Goal: Register for event/course

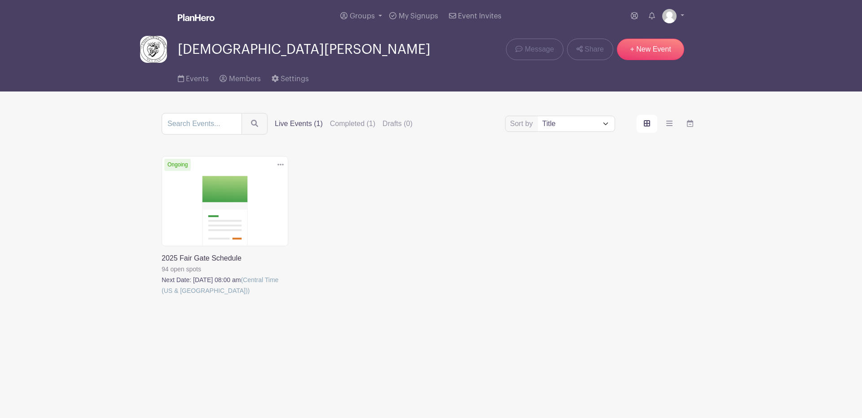
click at [162, 296] on link at bounding box center [162, 296] width 0 height 0
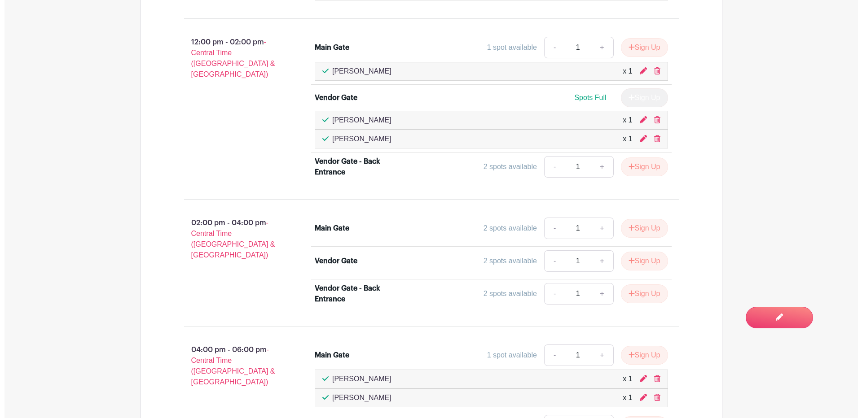
scroll to position [1047, 0]
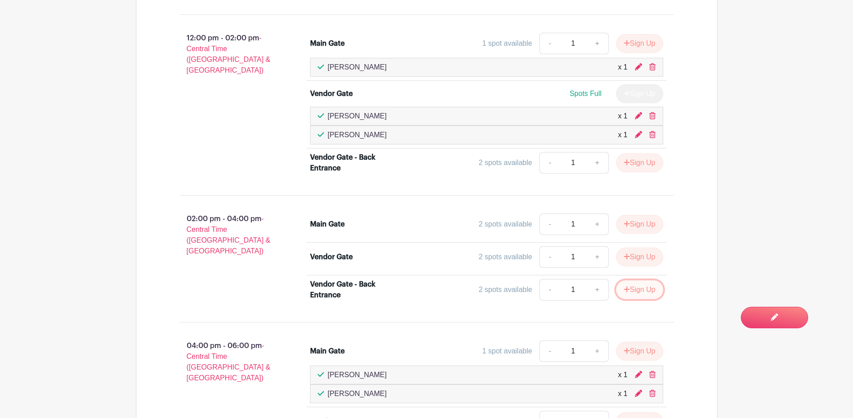
click at [634, 290] on button "Sign Up" at bounding box center [639, 290] width 47 height 19
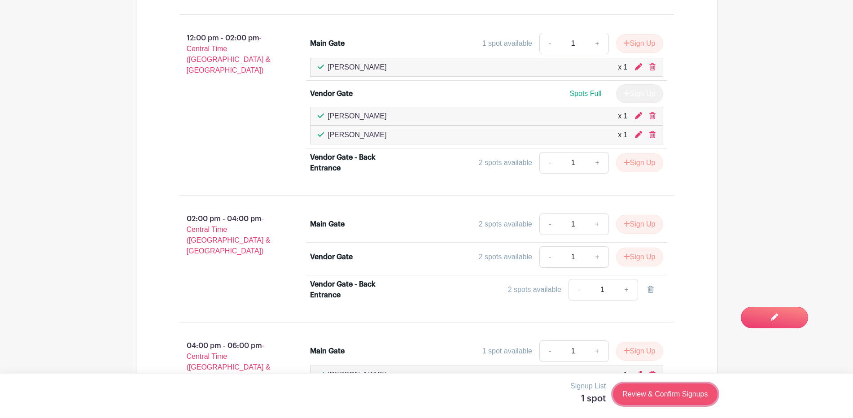
click at [669, 390] on link "Review & Confirm Signups" at bounding box center [665, 395] width 104 height 22
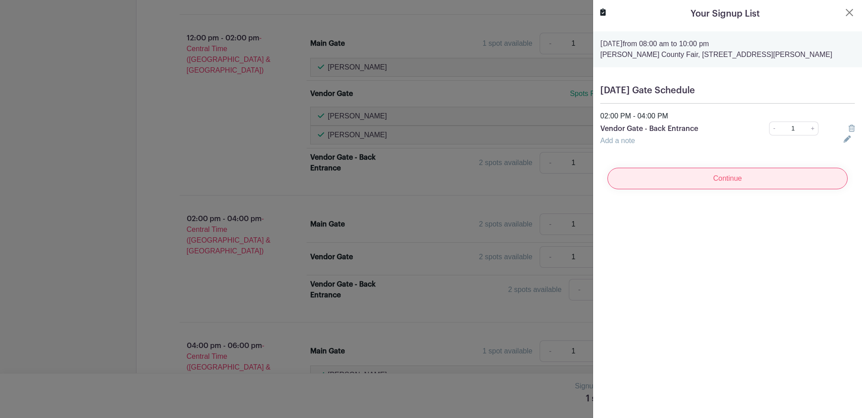
click at [746, 180] on input "Continue" at bounding box center [727, 179] width 240 height 22
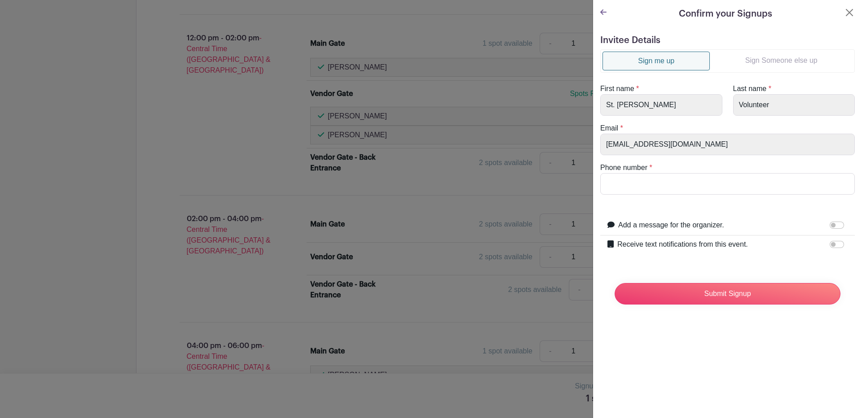
click at [778, 52] on link "Sign Someone else up" at bounding box center [781, 61] width 143 height 18
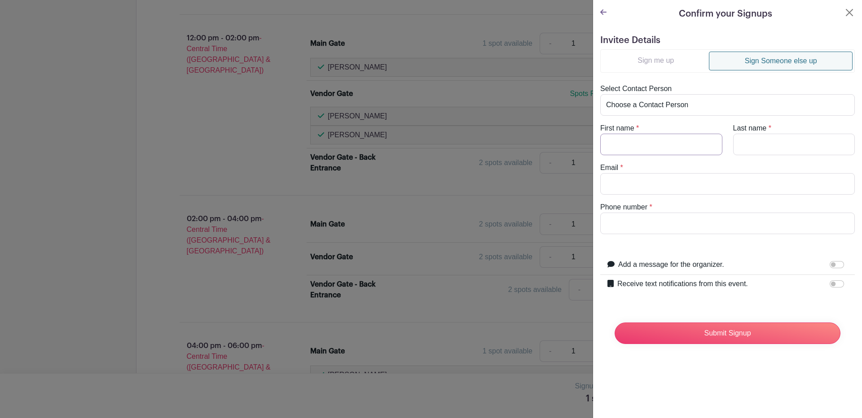
click at [658, 154] on input "First name" at bounding box center [661, 145] width 122 height 22
type input "[PERSON_NAME]"
type input "[EMAIL_ADDRESS][DOMAIN_NAME]"
type input "3619044835"
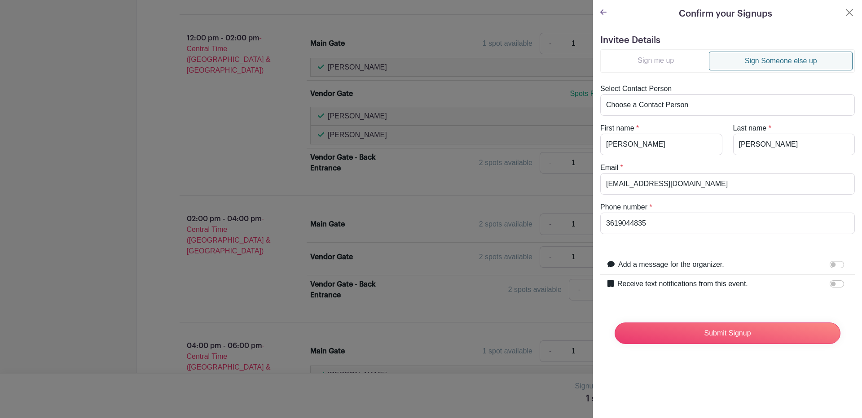
click at [689, 287] on label "Receive text notifications from this event." at bounding box center [682, 284] width 131 height 11
click at [829, 287] on input "Receive text notifications from this event." at bounding box center [836, 284] width 14 height 7
checkbox input "true"
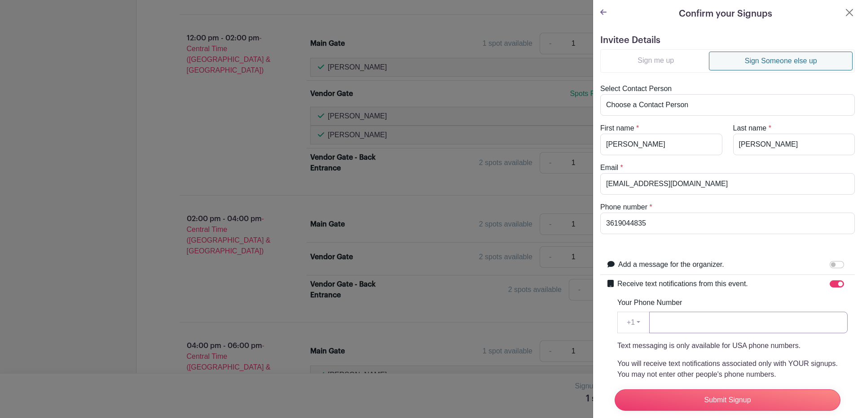
click at [685, 321] on input "Your Phone Number" at bounding box center [748, 323] width 198 height 22
type input "3619044835"
click at [727, 390] on input "Submit Signup" at bounding box center [727, 401] width 226 height 22
